Goal: Task Accomplishment & Management: Manage account settings

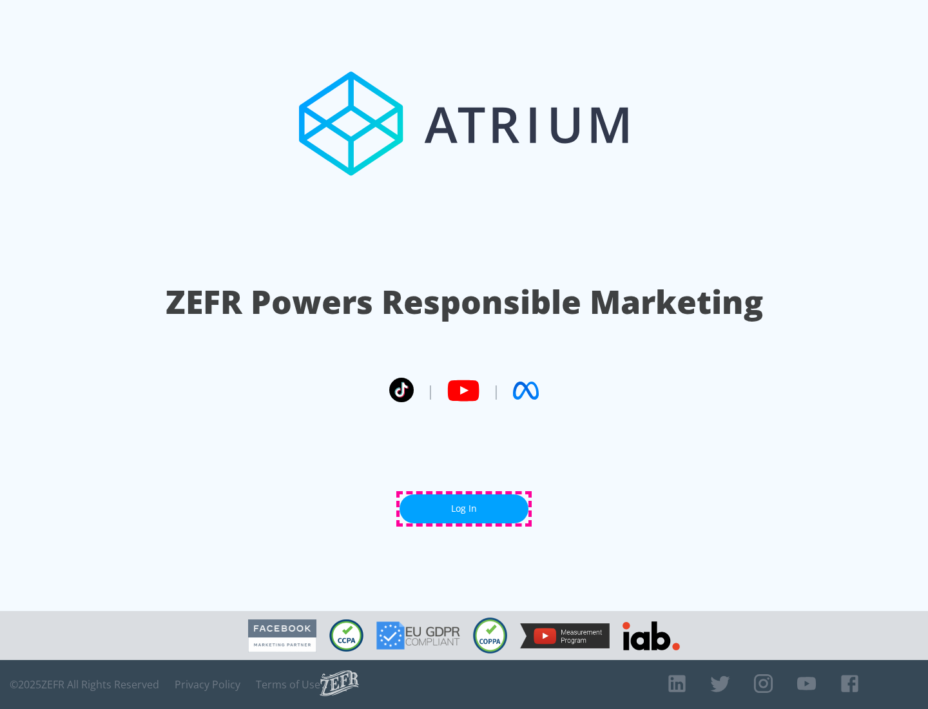
click at [464, 508] on link "Log In" at bounding box center [464, 508] width 129 height 29
